Goal: Obtain resource: Download file/media

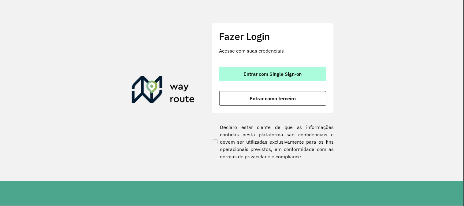
click at [234, 74] on button "Entrar com Single Sign-on" at bounding box center [272, 74] width 107 height 15
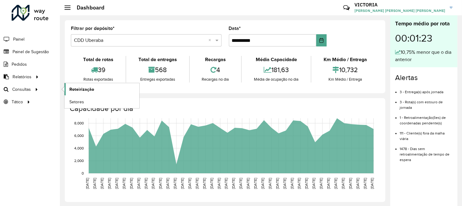
click at [94, 86] on link "Roteirização" at bounding box center [101, 89] width 75 height 12
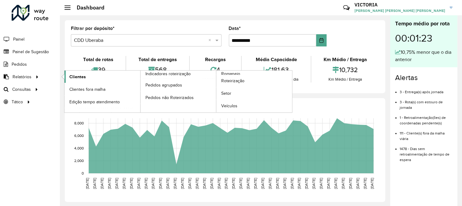
click at [82, 77] on span "Clientes" at bounding box center [77, 77] width 17 height 6
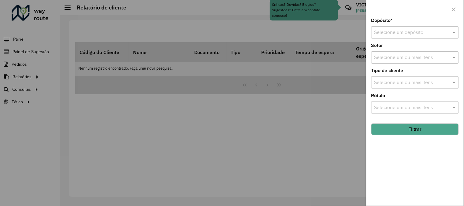
click at [404, 34] on input "text" at bounding box center [408, 32] width 69 height 7
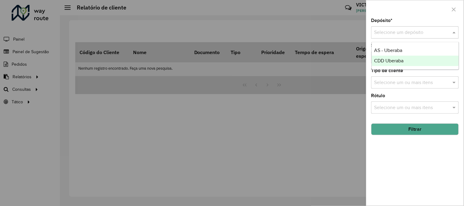
click at [404, 56] on div "CDD Uberaba" at bounding box center [415, 61] width 87 height 10
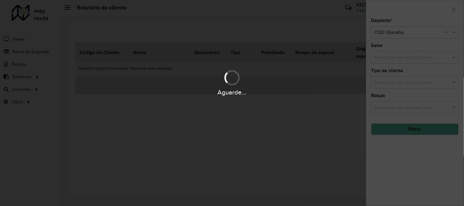
click at [417, 129] on div "Aguarde..." at bounding box center [232, 103] width 464 height 206
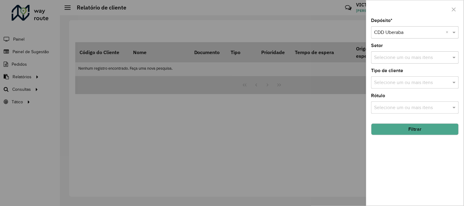
click at [416, 128] on button "Filtrar" at bounding box center [414, 129] width 87 height 12
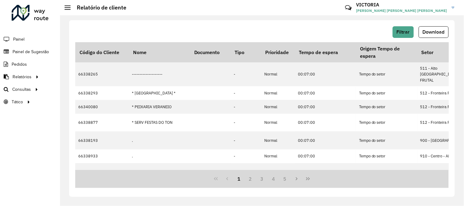
click at [429, 32] on span "Download" at bounding box center [433, 31] width 22 height 5
click at [78, 105] on link "Setores" at bounding box center [101, 102] width 75 height 12
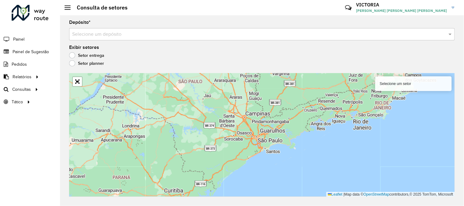
click at [169, 34] on input "text" at bounding box center [255, 34] width 367 height 7
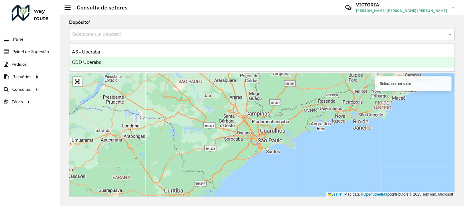
click at [171, 63] on div "CDD Uberaba" at bounding box center [261, 62] width 385 height 10
